Goal: Find specific page/section: Find specific page/section

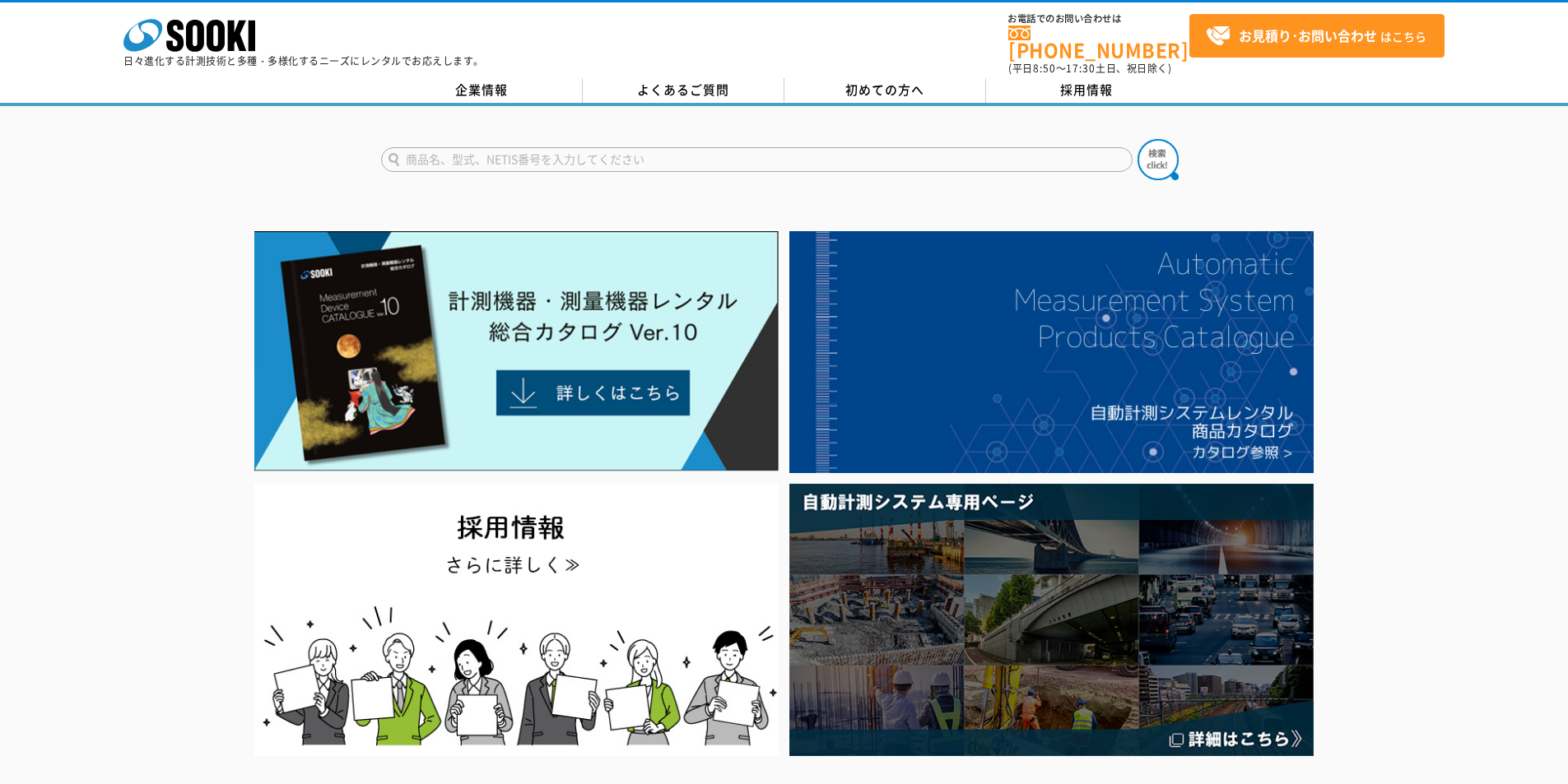
click at [715, 147] on input "text" at bounding box center [756, 160] width 751 height 25
type input "4373"
click at [1153, 150] on img at bounding box center [1158, 159] width 41 height 41
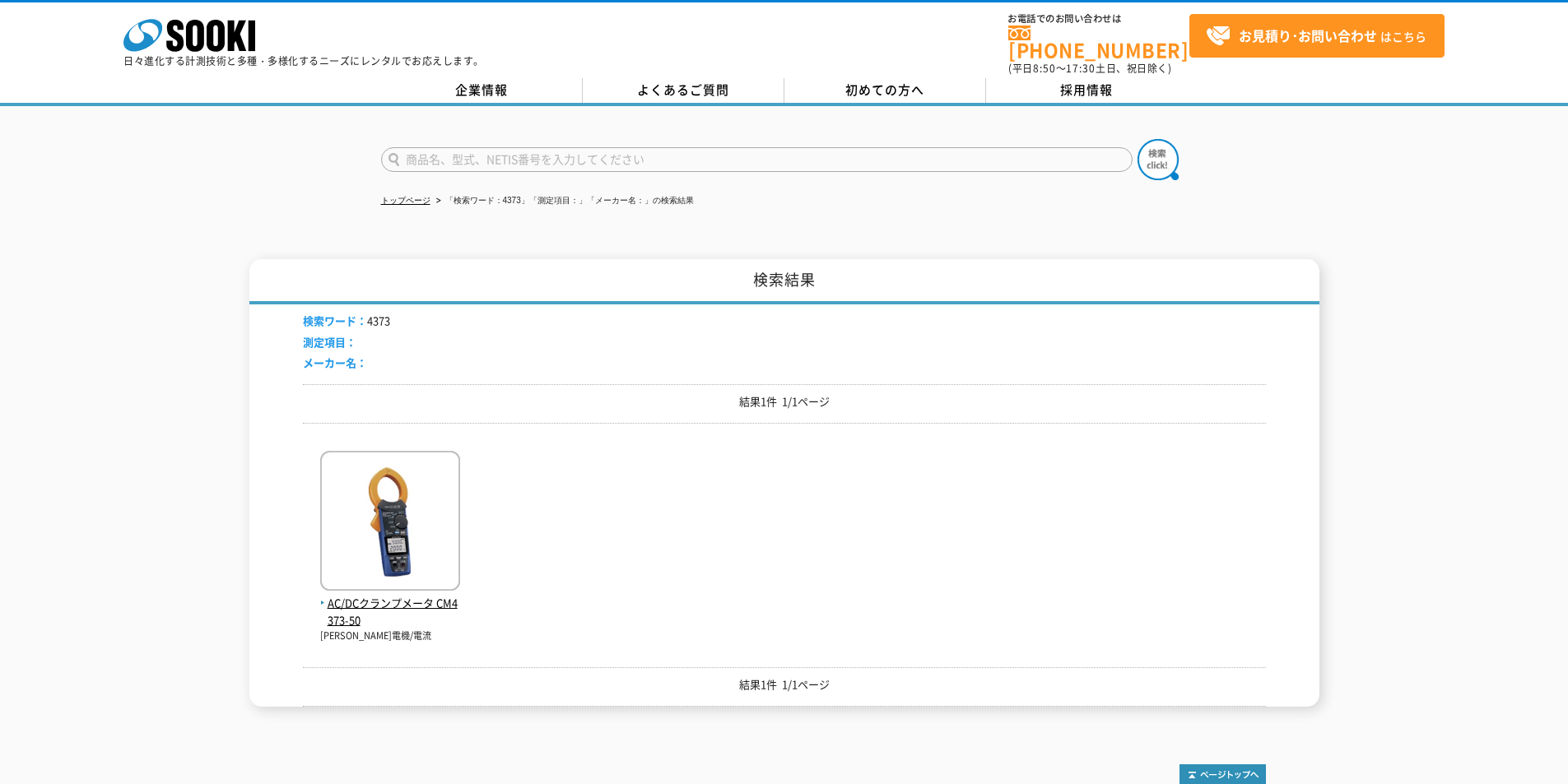
drag, startPoint x: 183, startPoint y: 27, endPoint x: 171, endPoint y: 12, distance: 19.2
click at [183, 27] on icon at bounding box center [175, 36] width 18 height 32
